Goal: Navigation & Orientation: Find specific page/section

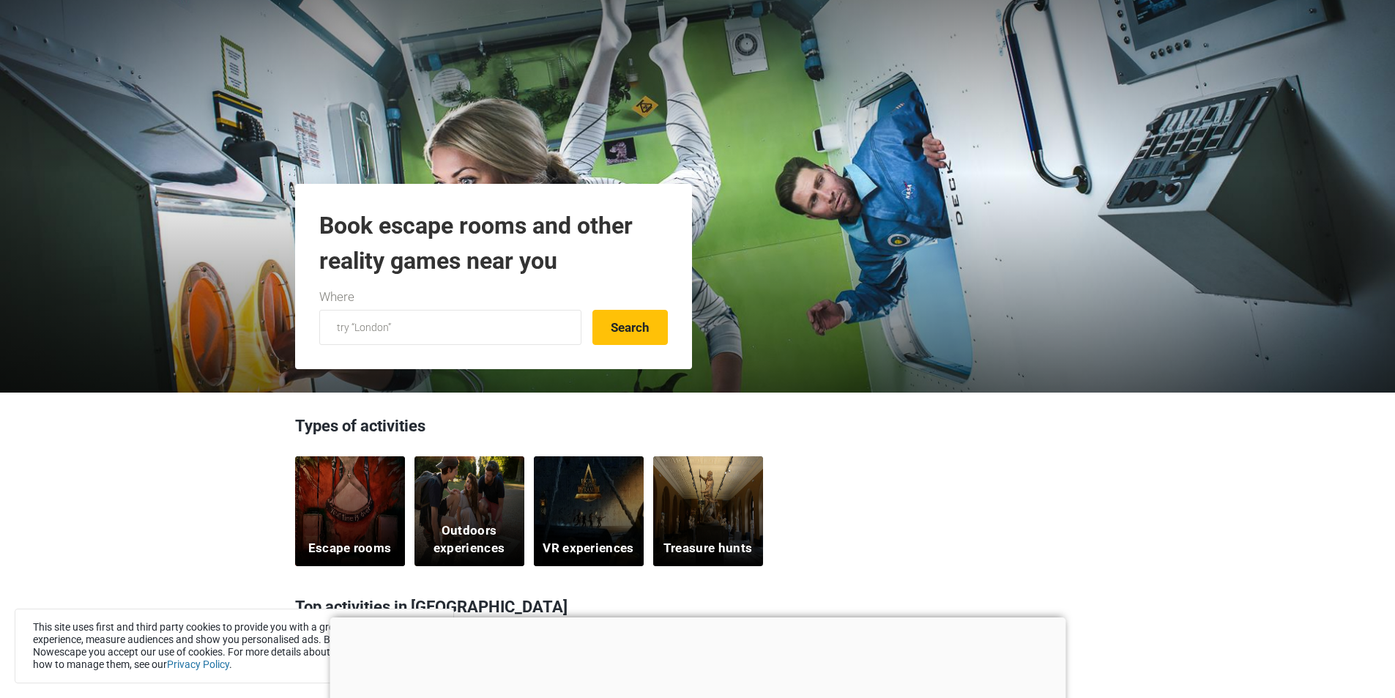
scroll to position [73, 0]
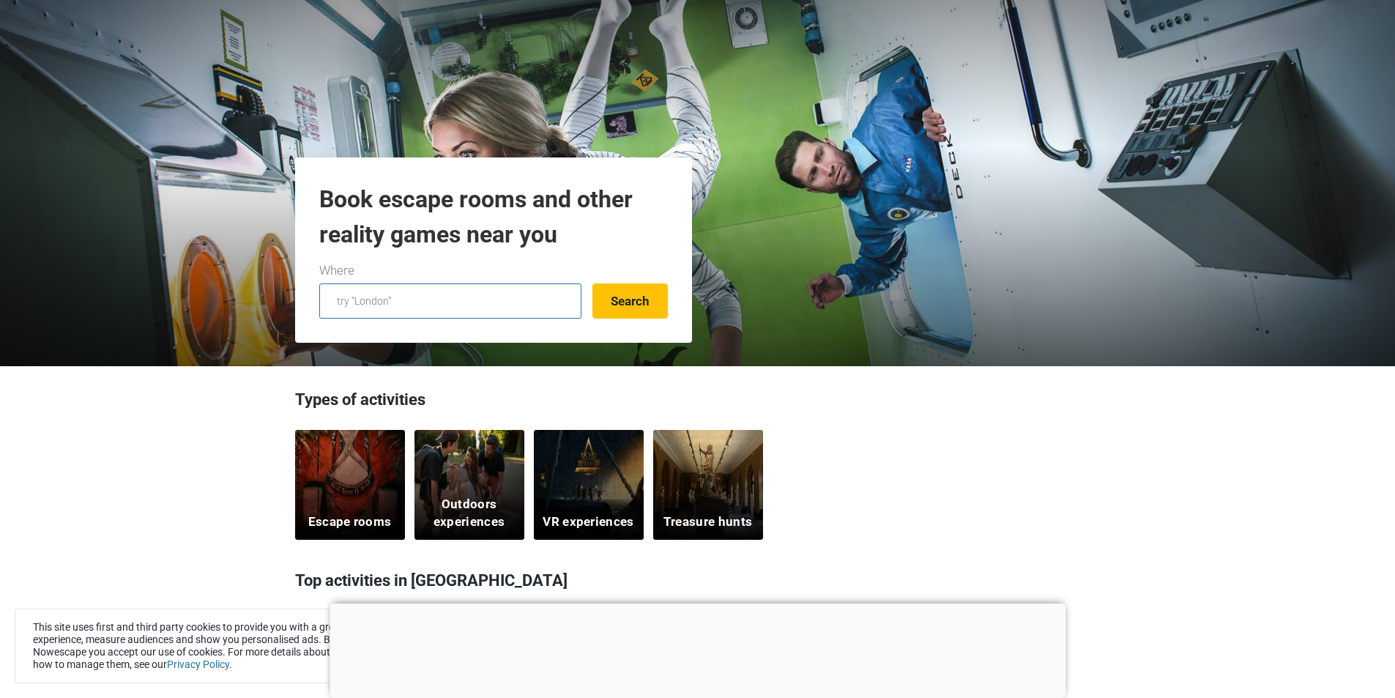
click at [469, 299] on input "text" at bounding box center [450, 300] width 262 height 35
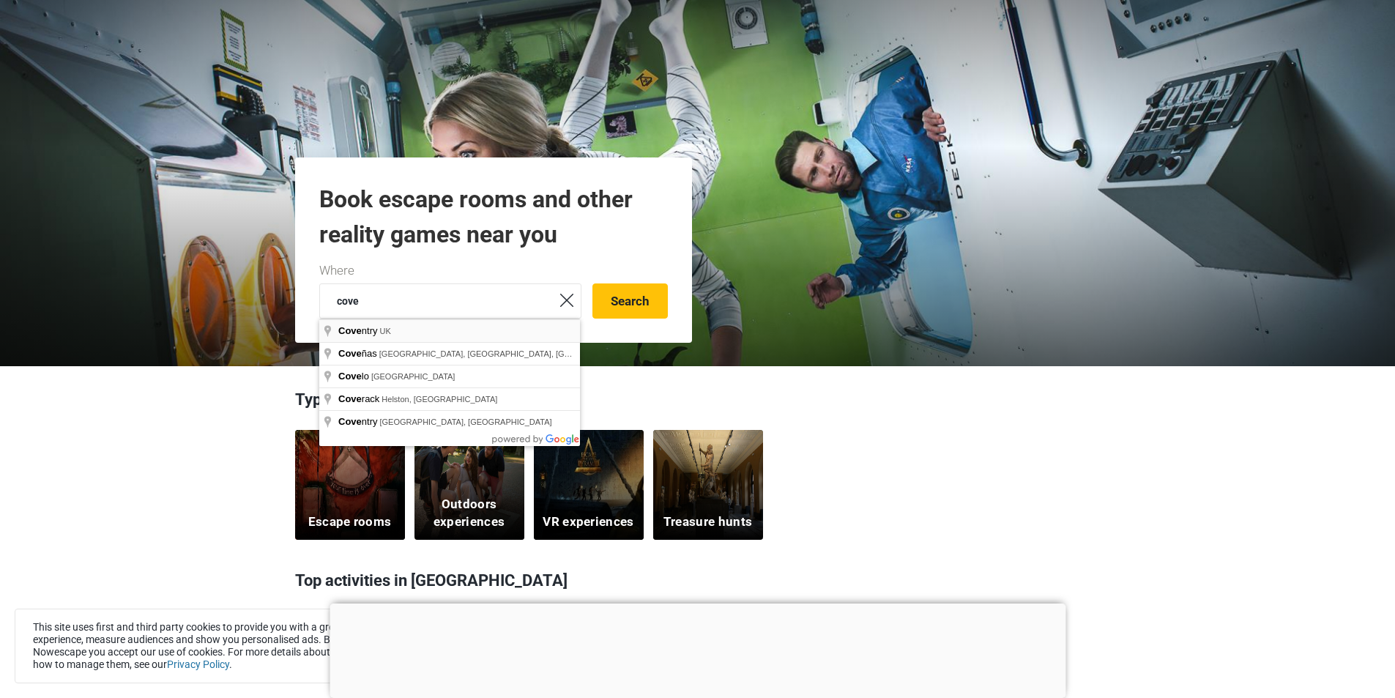
type input "[GEOGRAPHIC_DATA], [GEOGRAPHIC_DATA]"
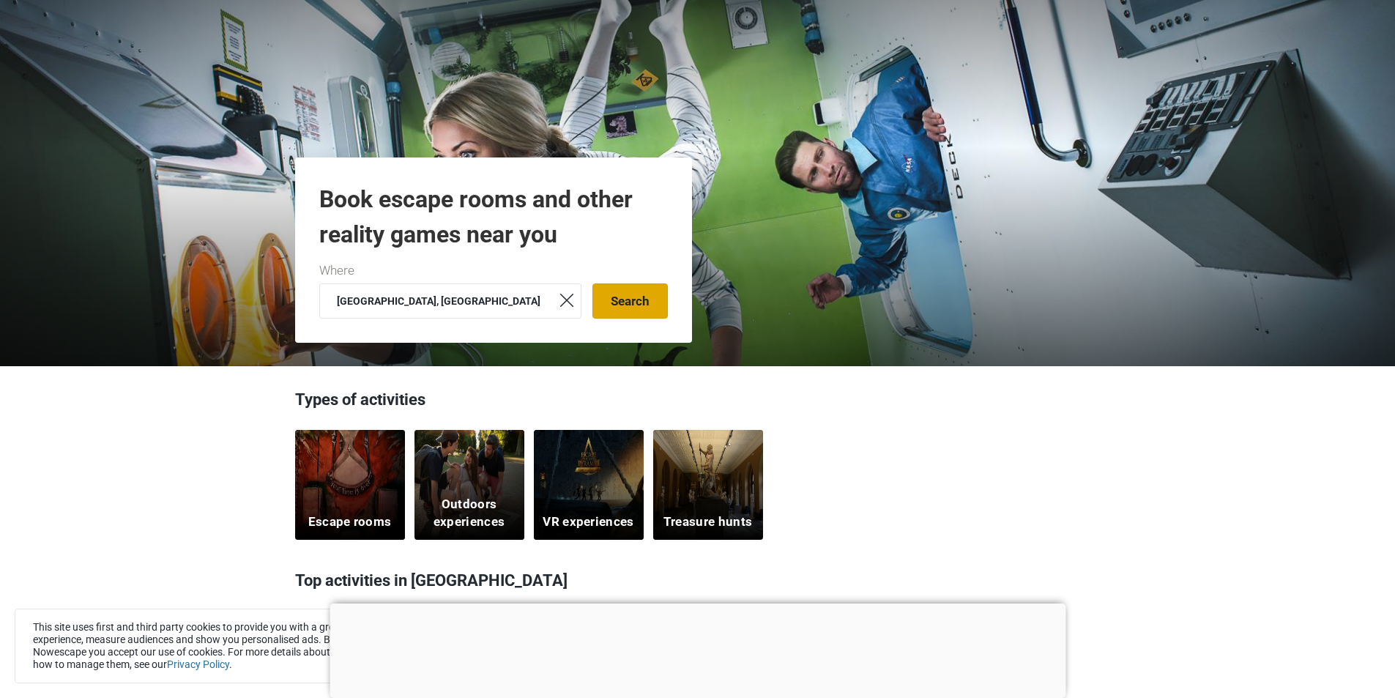
click at [646, 300] on button "Search" at bounding box center [629, 300] width 75 height 35
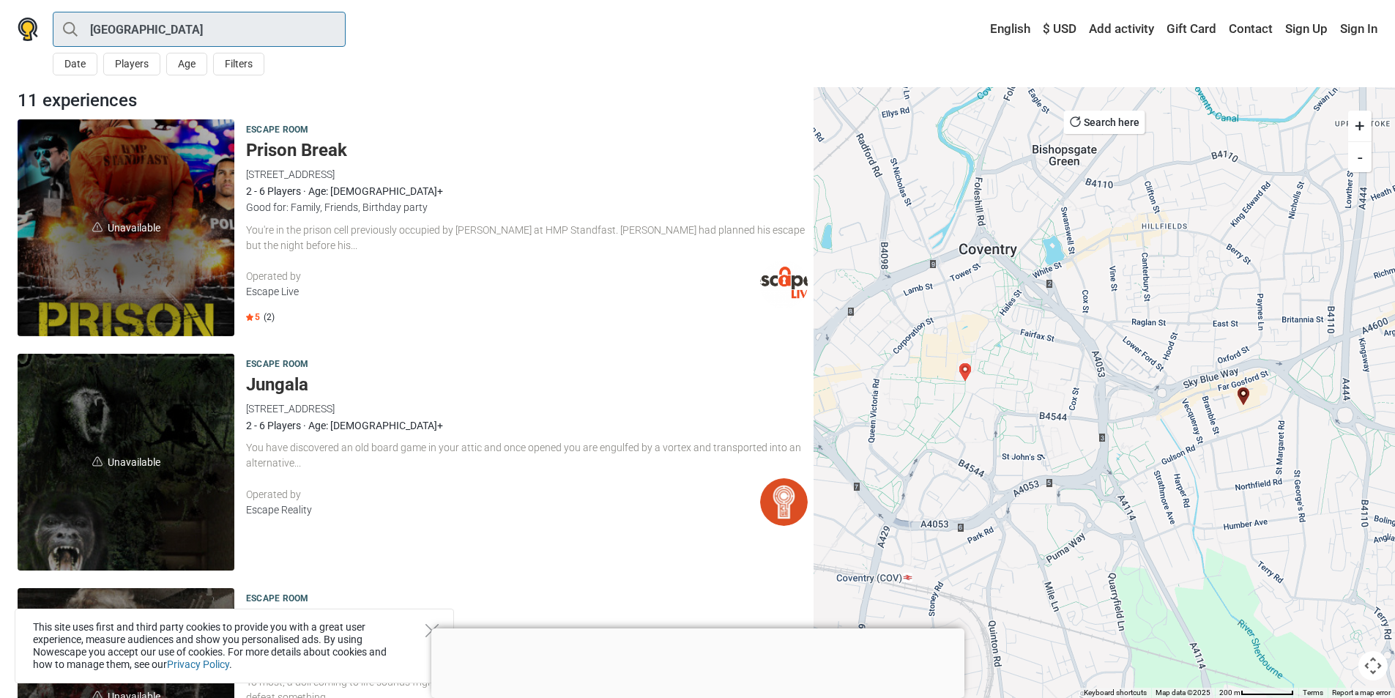
drag, startPoint x: 187, startPoint y: 34, endPoint x: 45, endPoint y: 33, distance: 142.1
click at [45, 33] on nav "Coventry All Escape room Around Me Date Players Age Filters < September 2025 > …" at bounding box center [698, 29] width 1360 height 28
click at [208, 18] on input "Coventry" at bounding box center [199, 29] width 293 height 35
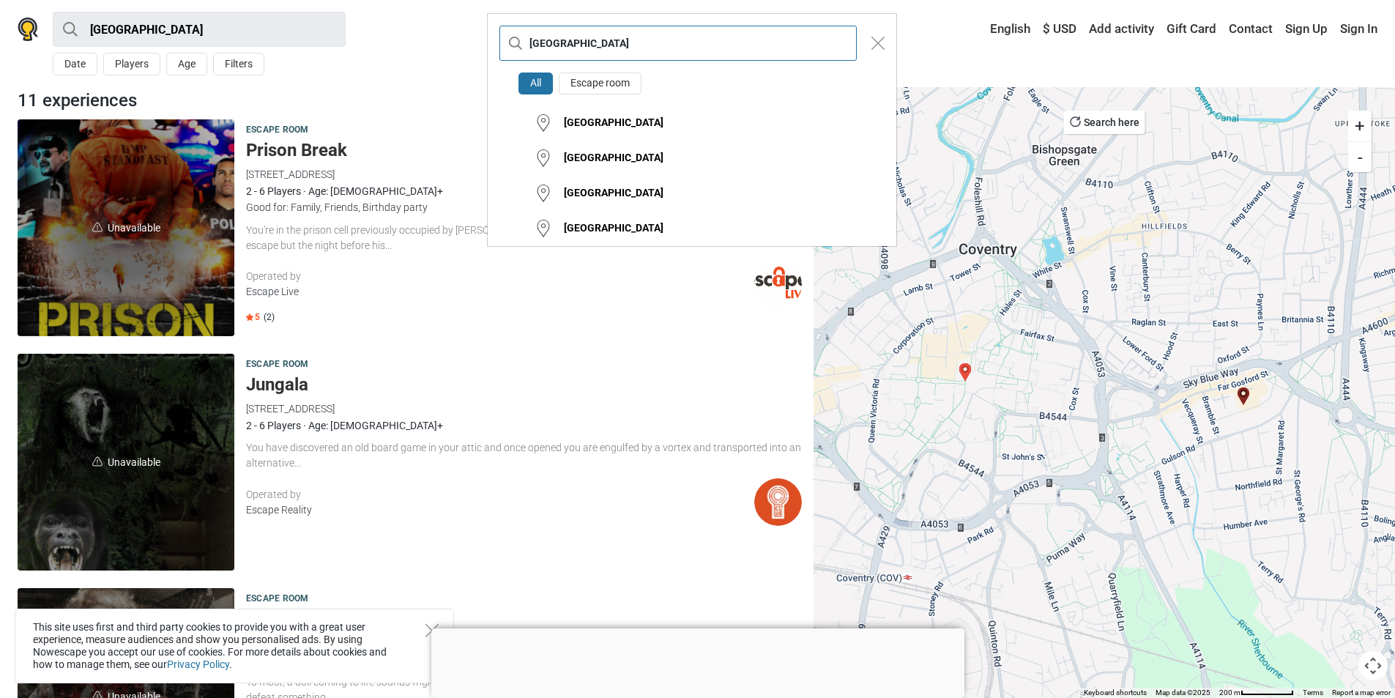
click at [620, 36] on input "Coventry" at bounding box center [677, 43] width 357 height 35
type input "C"
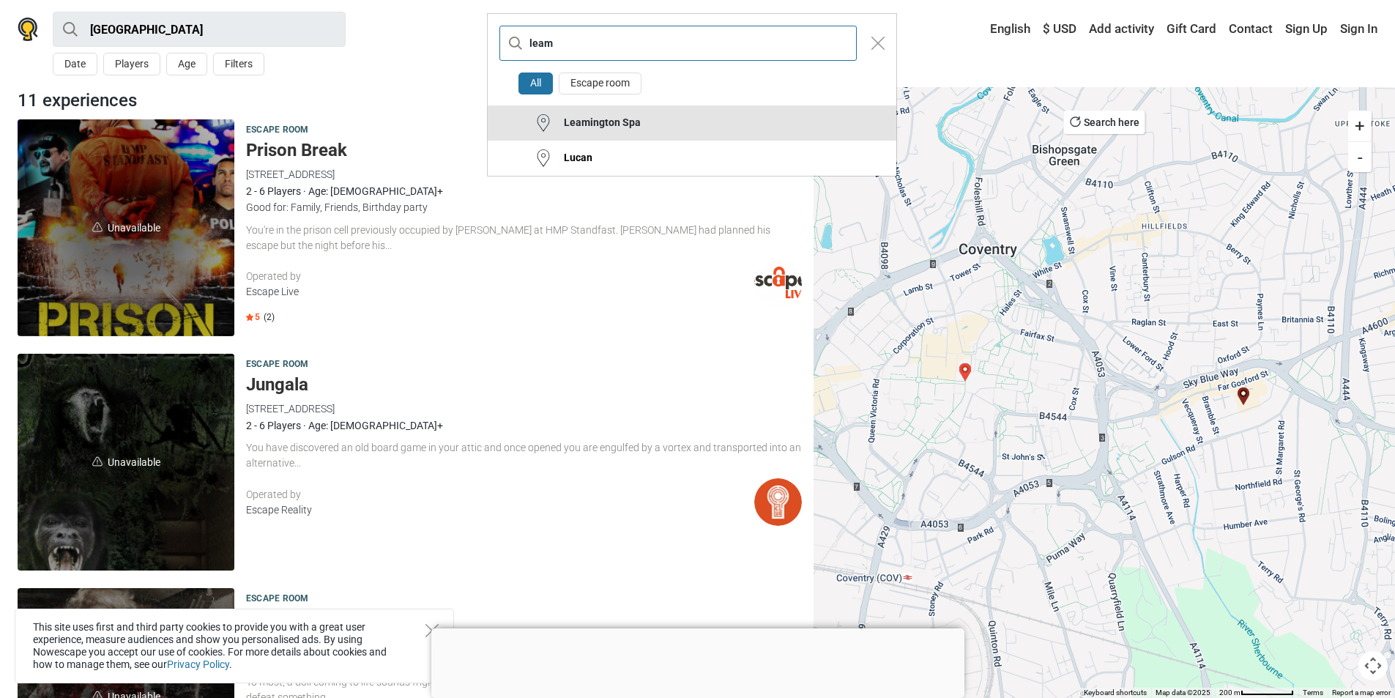
type input "leam"
click at [653, 129] on button "Leamington Spa" at bounding box center [692, 122] width 409 height 35
type input "Leamington Spa"
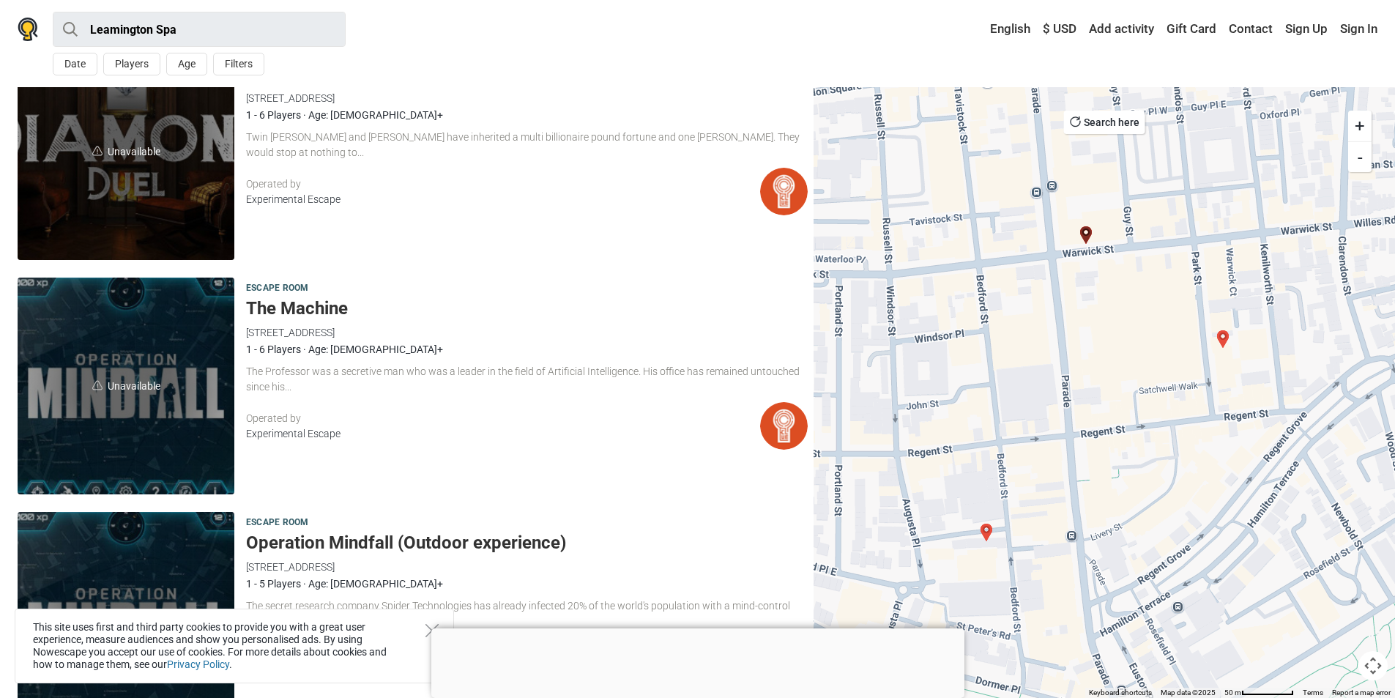
scroll to position [1019, 0]
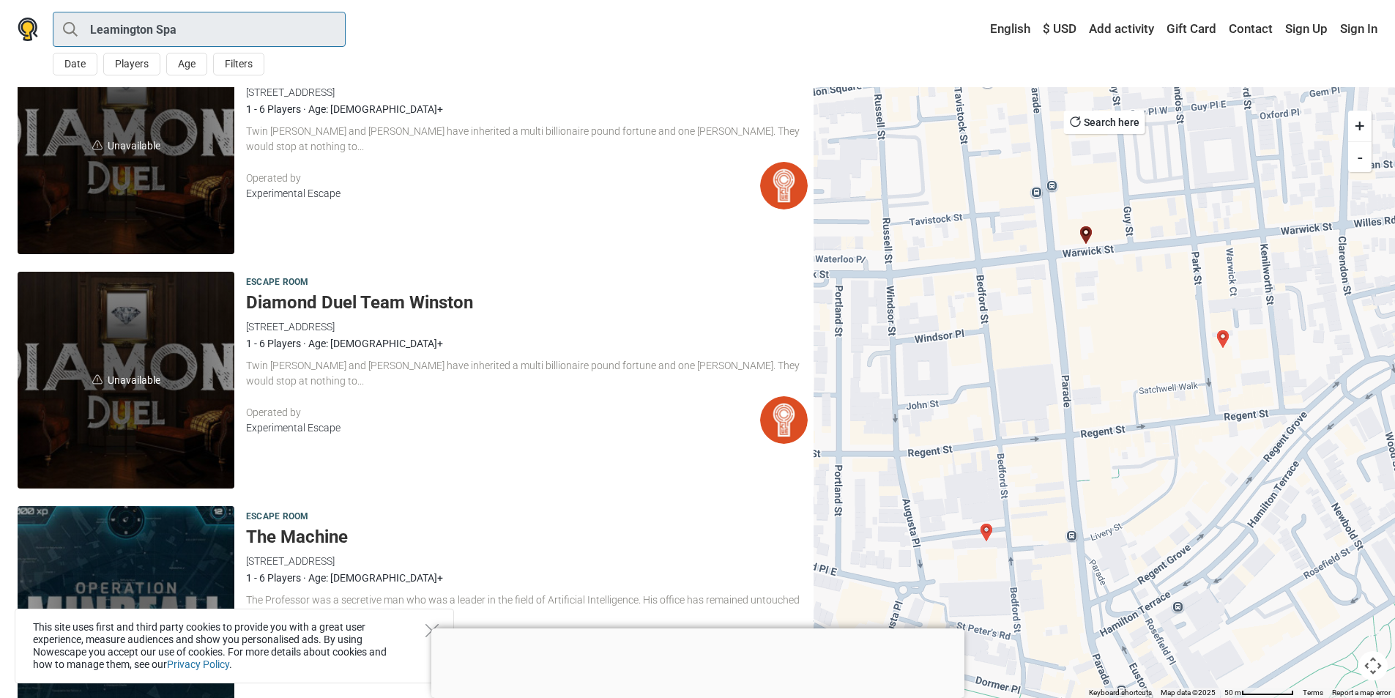
click at [270, 26] on input "Leamington Spa" at bounding box center [199, 29] width 293 height 35
type input "Leamington Spa"
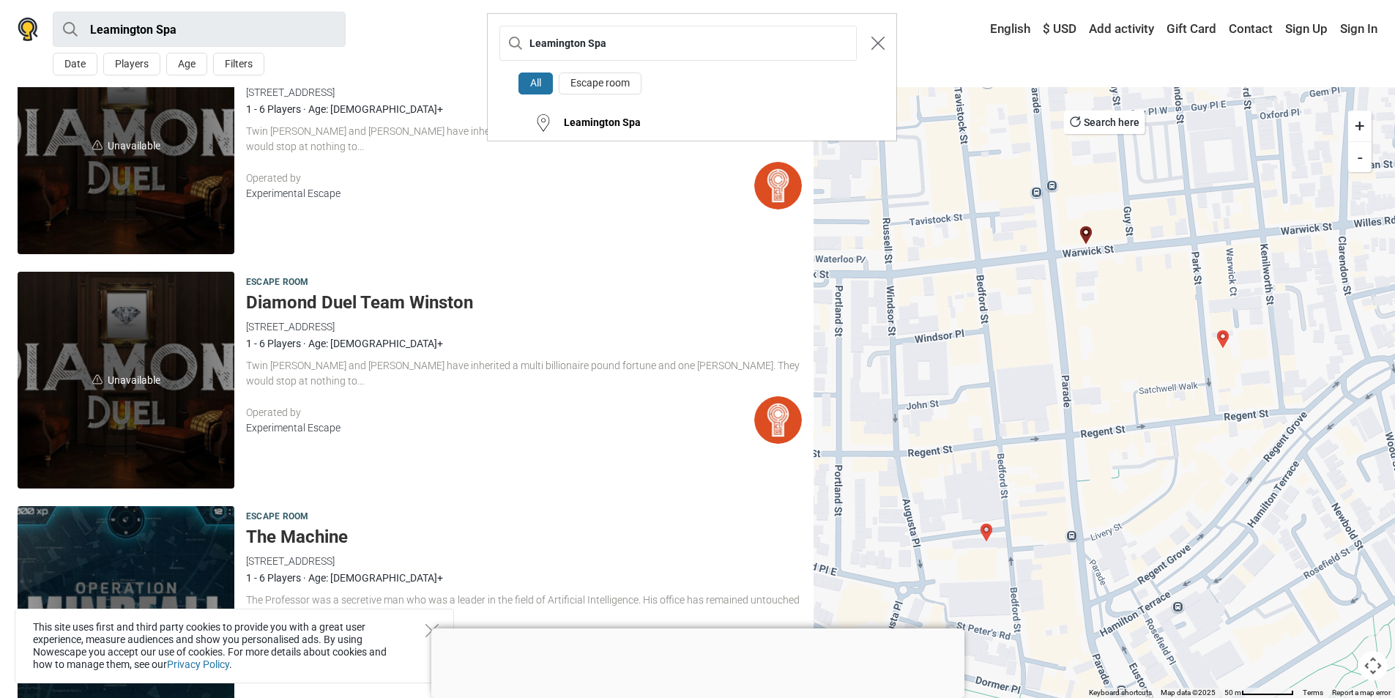
click at [880, 39] on img "Close modal" at bounding box center [877, 43] width 13 height 13
type input "warwick"
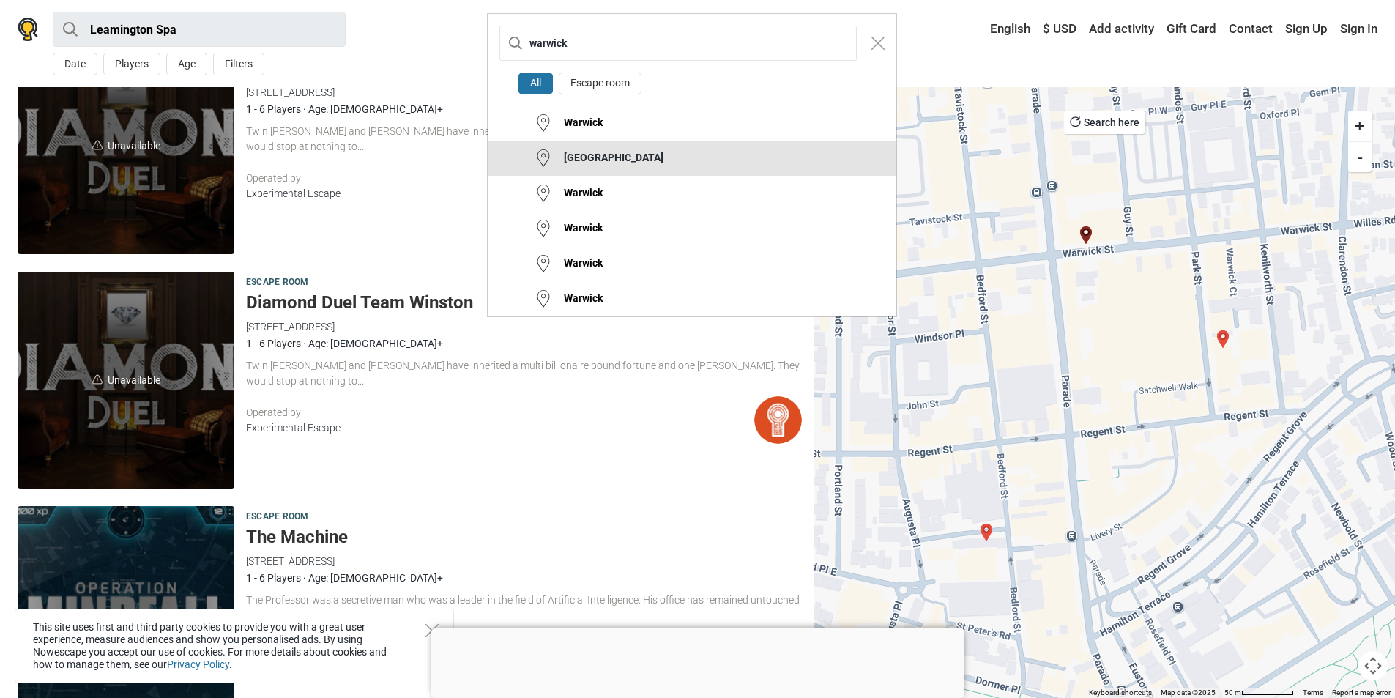
click at [653, 146] on button "Warwickshire" at bounding box center [692, 158] width 409 height 35
type input "Warwickshire"
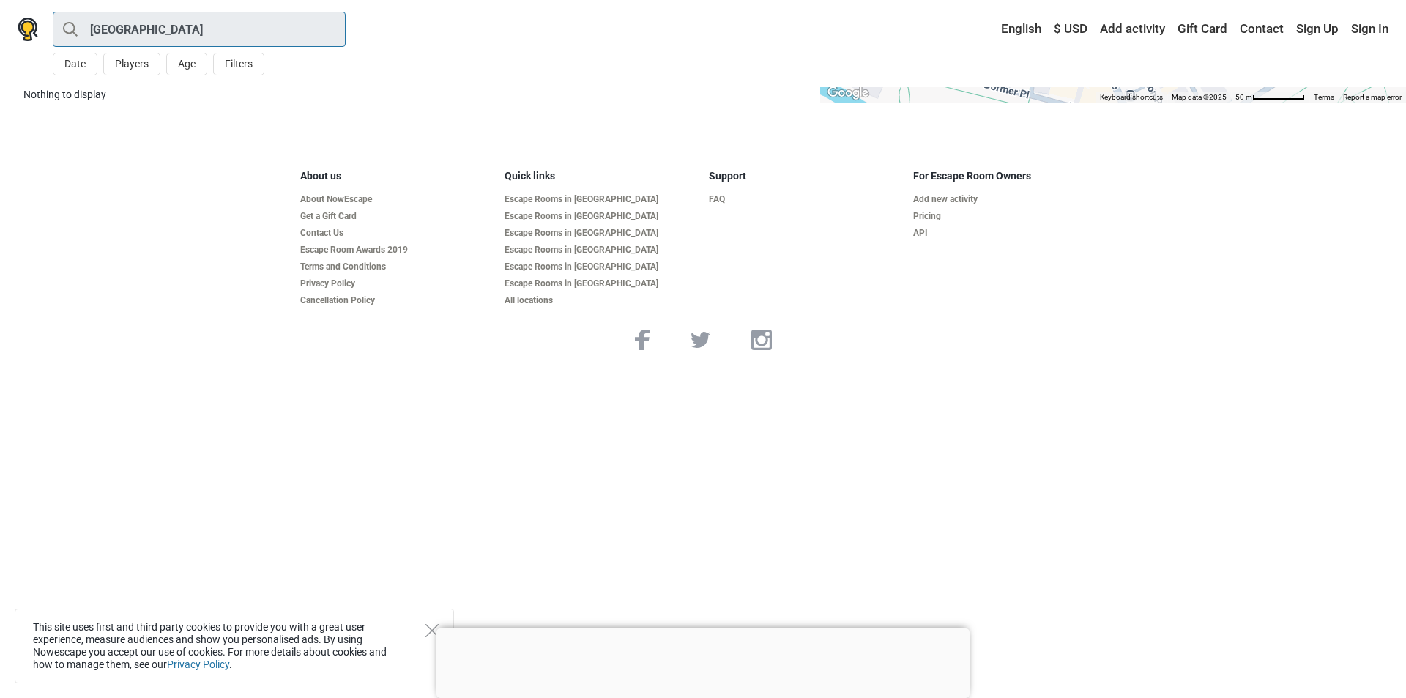
click at [209, 30] on input "Warwickshire" at bounding box center [199, 29] width 293 height 35
type input "Warwickshire"
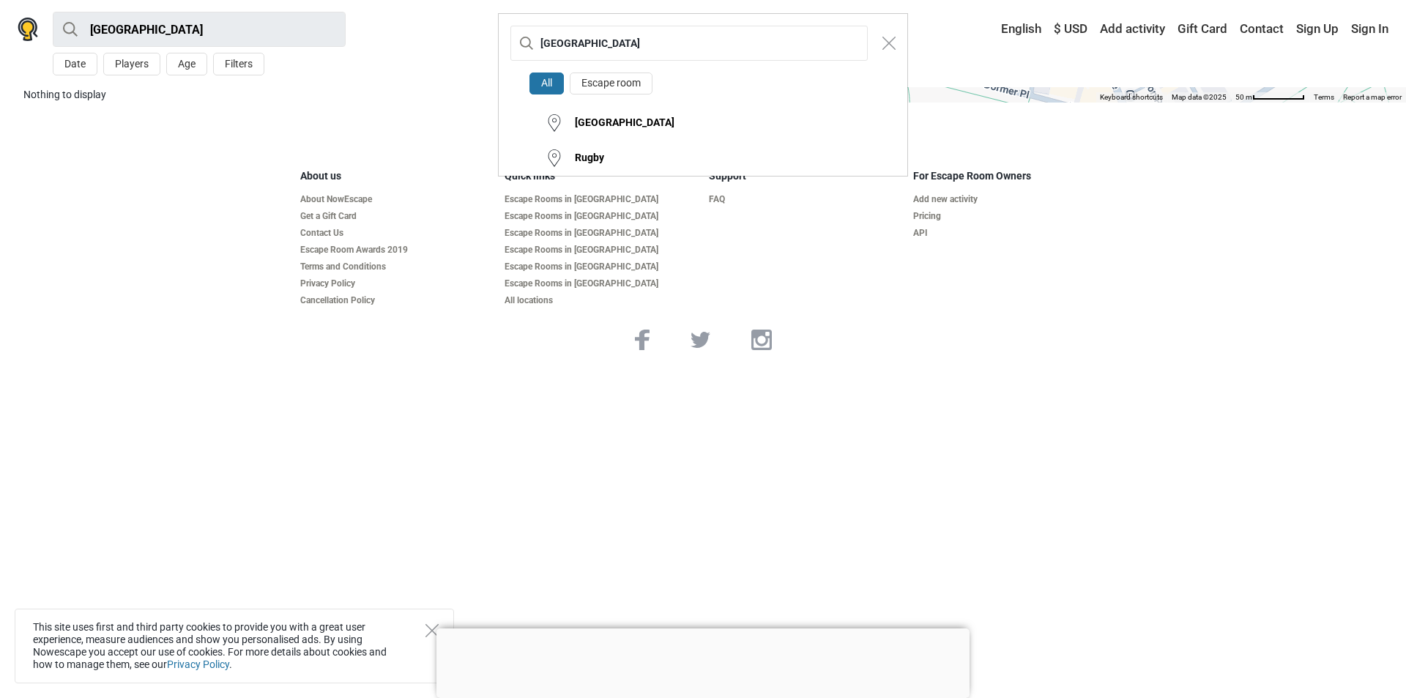
click at [551, 80] on button "All" at bounding box center [546, 84] width 34 height 23
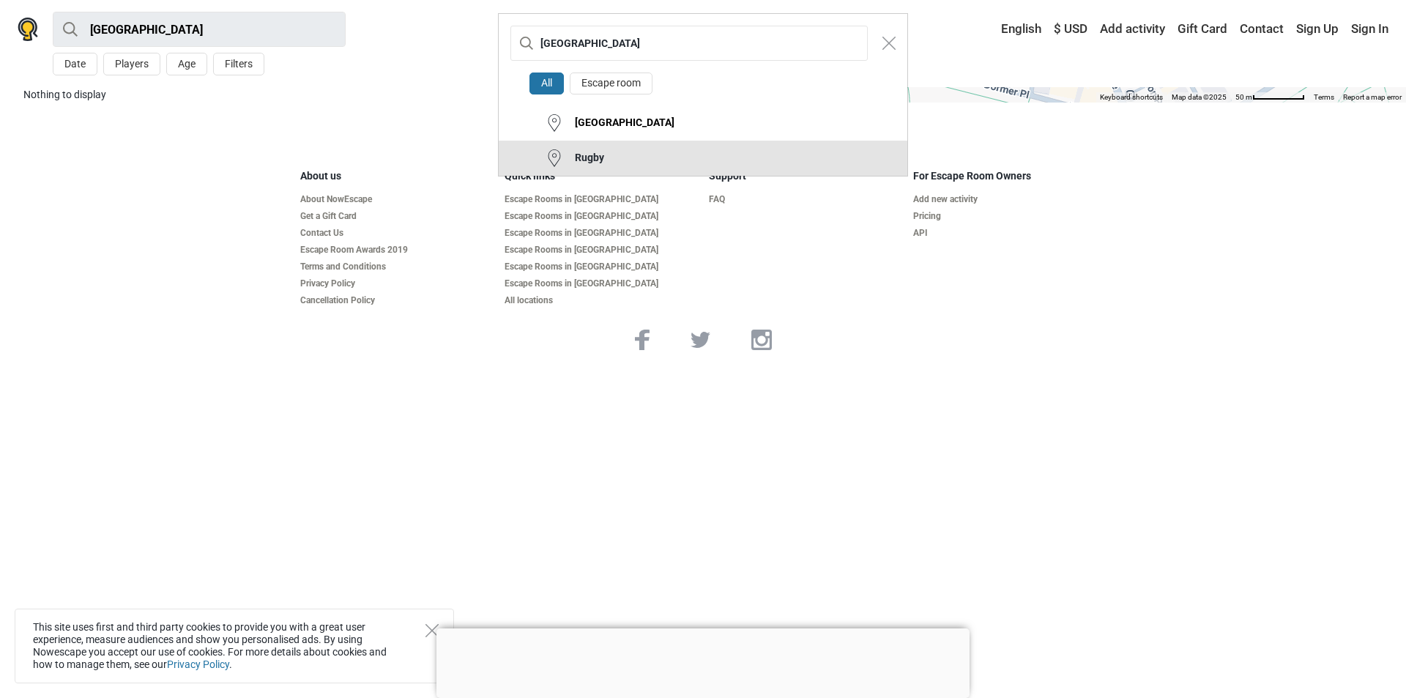
click at [617, 163] on button "Rugby" at bounding box center [703, 158] width 409 height 35
type input "Rugby"
